Goal: Information Seeking & Learning: Find specific fact

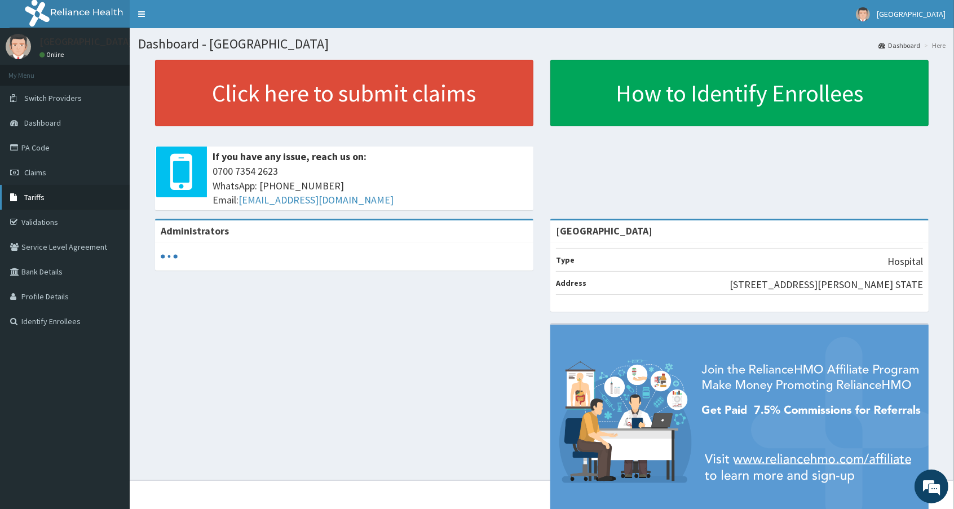
click at [23, 188] on link "Tariffs" at bounding box center [65, 197] width 130 height 25
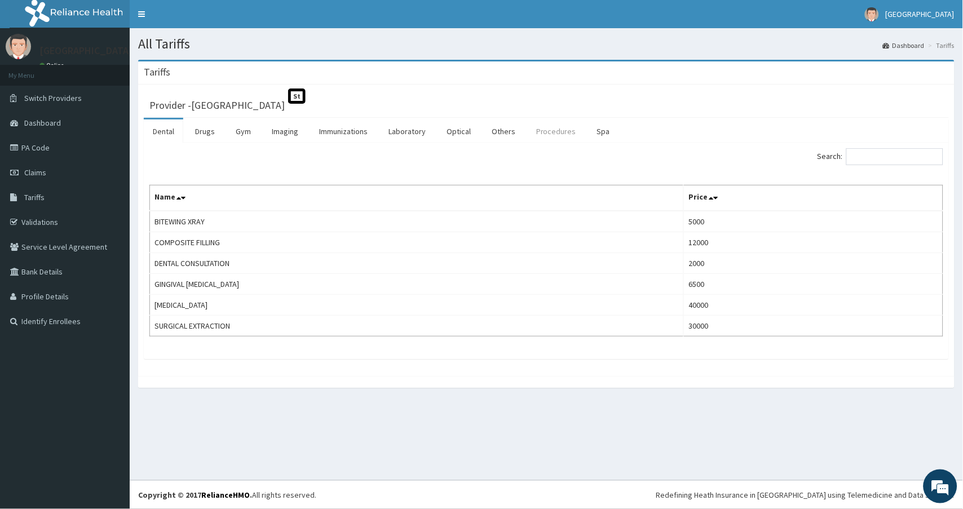
click at [551, 131] on link "Procedures" at bounding box center [556, 132] width 58 height 24
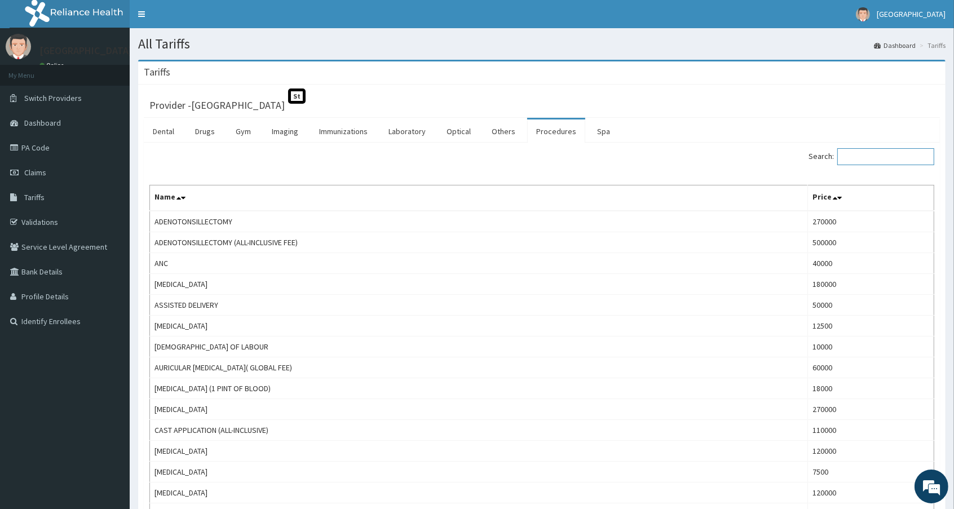
click at [852, 161] on input "Search:" at bounding box center [885, 156] width 97 height 17
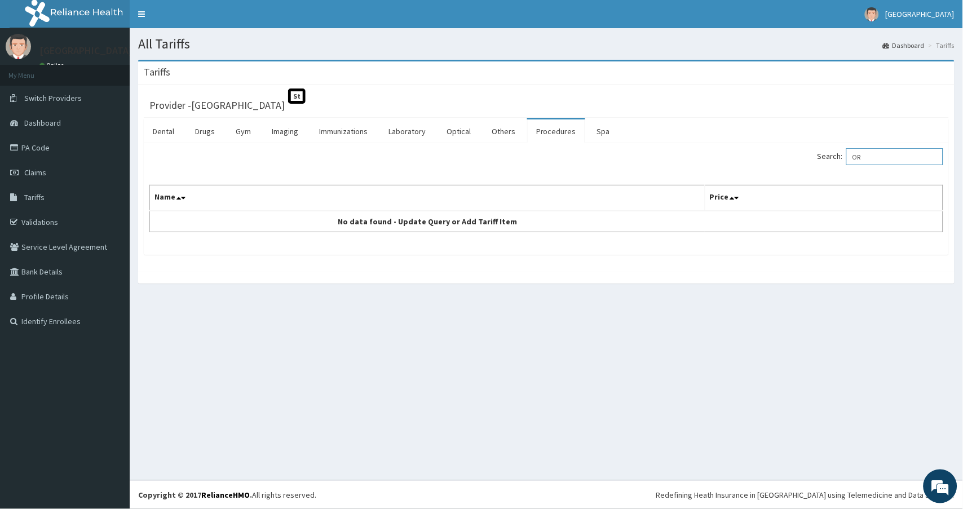
type input "O"
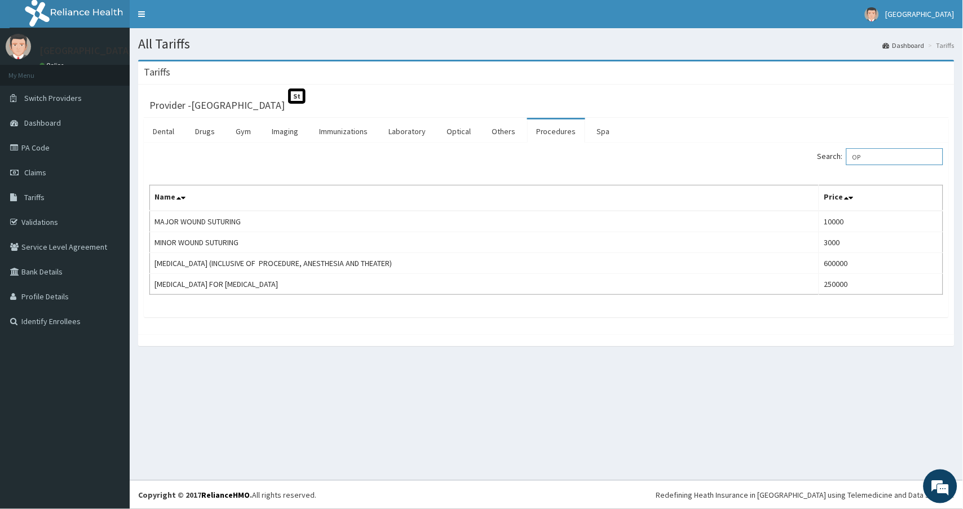
type input "O"
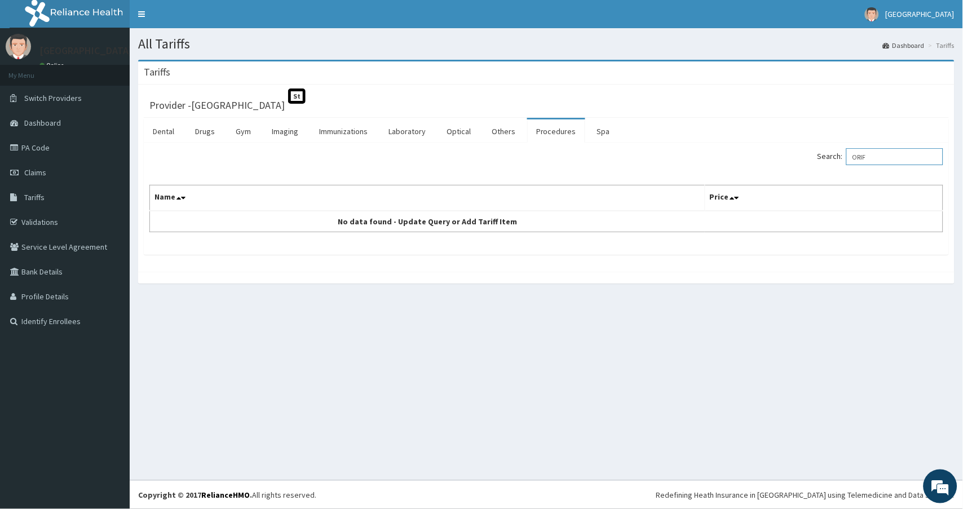
type input "ORIF"
click at [30, 139] on link "PA Code" at bounding box center [65, 147] width 130 height 25
